Goal: Information Seeking & Learning: Learn about a topic

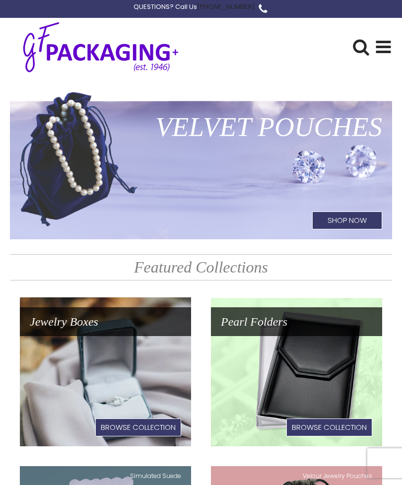
click at [380, 46] on use at bounding box center [383, 47] width 15 height 12
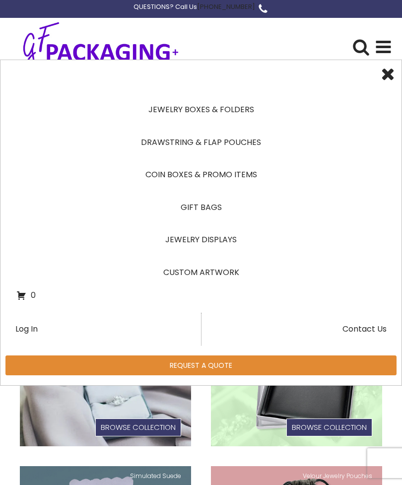
click at [219, 239] on link "Jewelry Displays" at bounding box center [201, 240] width 370 height 33
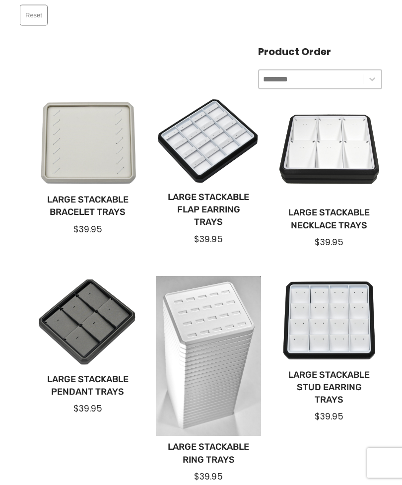
scroll to position [216, 0]
click at [216, 203] on link "Large Stackable Flap Earring Trays" at bounding box center [208, 210] width 89 height 38
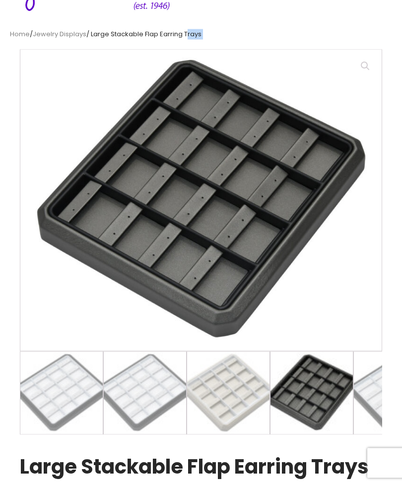
scroll to position [62, 0]
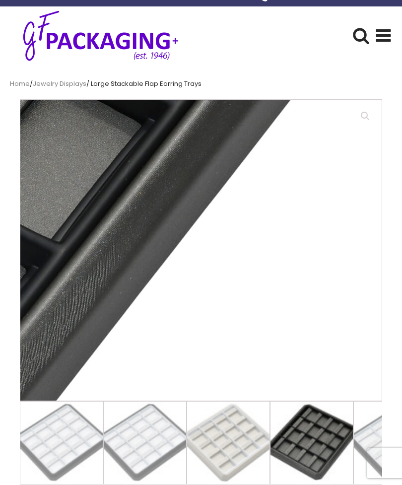
scroll to position [10, 0]
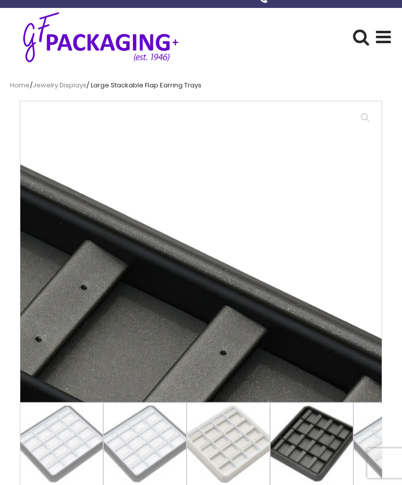
click at [286, 63] on div "Get Commercial Pricing Search for: ******" at bounding box center [270, 37] width 156 height 54
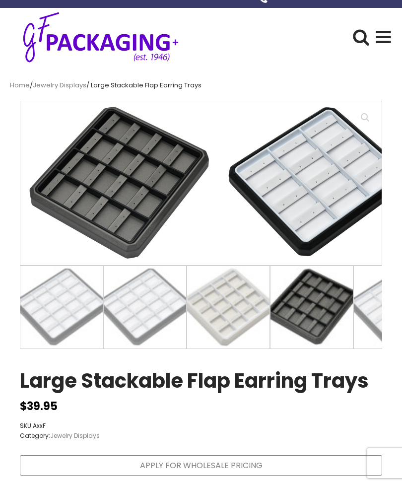
scroll to position [0, 0]
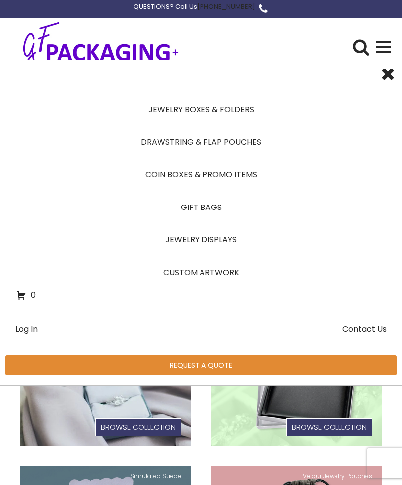
click at [242, 112] on link "Jewelry Boxes & Folders" at bounding box center [201, 109] width 370 height 33
click at [244, 112] on link "Jewelry Boxes & Folders" at bounding box center [201, 109] width 370 height 33
click at [227, 239] on link "Jewelry Displays" at bounding box center [201, 240] width 370 height 33
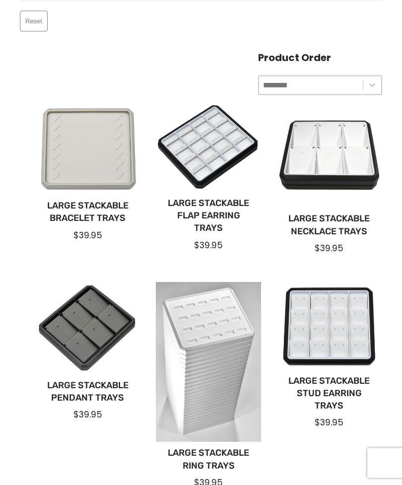
scroll to position [209, 0]
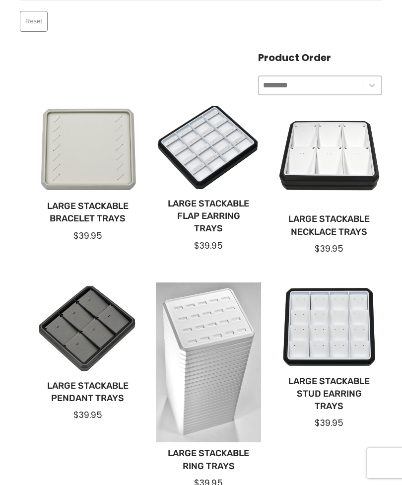
click at [228, 205] on link "Large Stackable Flap Earring Trays" at bounding box center [208, 217] width 89 height 38
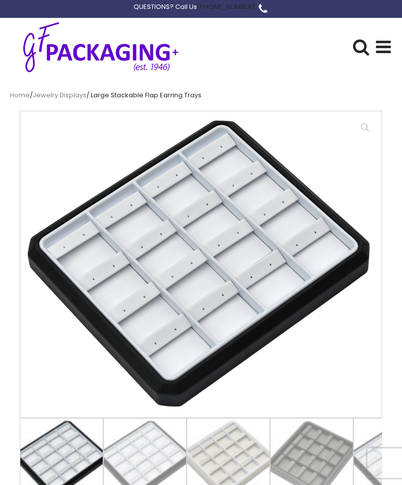
click at [139, 95] on nav "Home / Jewelry Displays / Large Stackable Flap Earring Trays" at bounding box center [201, 95] width 382 height 10
